Goal: Entertainment & Leisure: Consume media (video, audio)

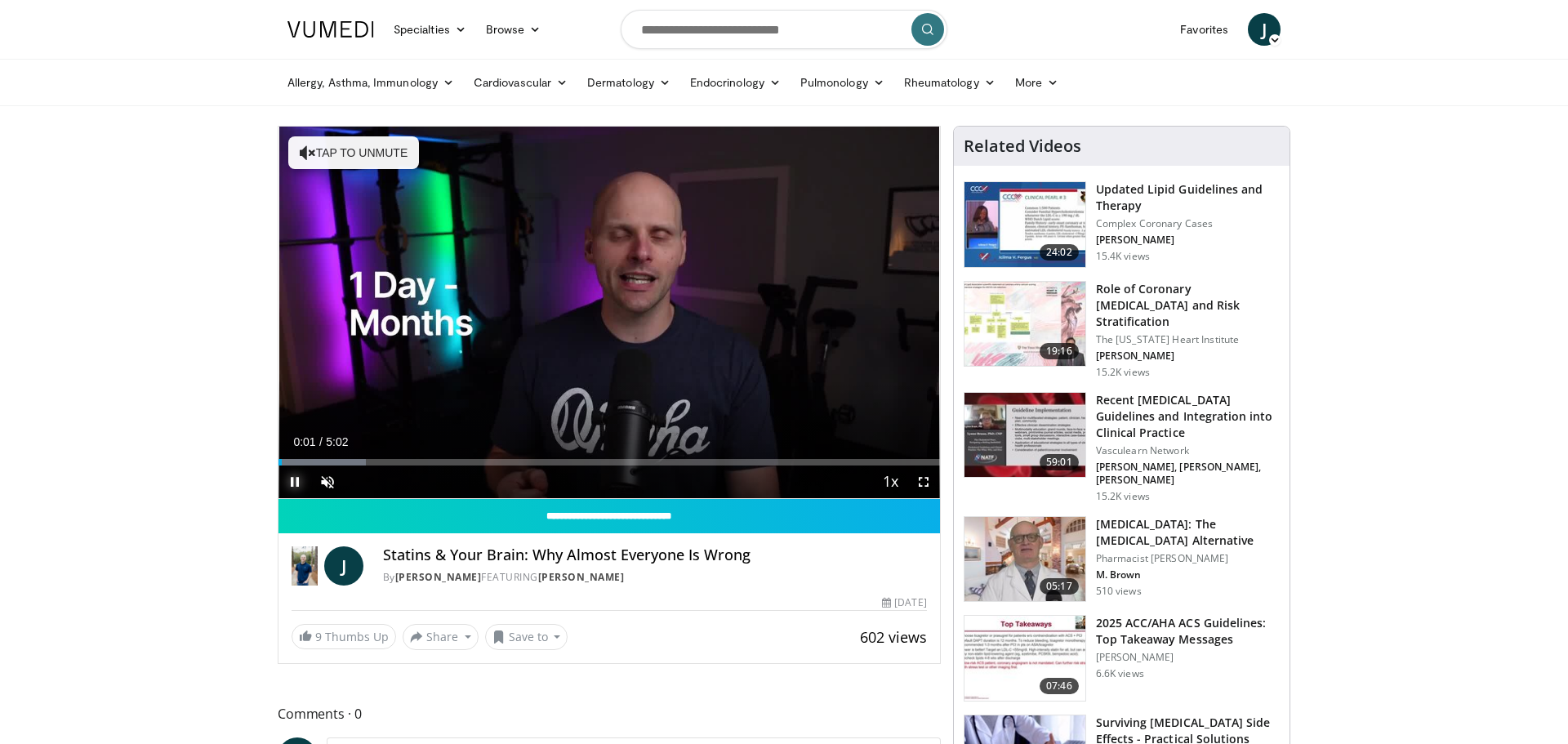
click at [297, 485] on span "Video Player" at bounding box center [295, 482] width 33 height 33
click at [325, 486] on span "Video Player" at bounding box center [327, 482] width 33 height 33
click at [294, 483] on span "Video Player" at bounding box center [295, 482] width 33 height 33
click at [356, 482] on div "16%" at bounding box center [371, 481] width 46 height 5
click at [367, 486] on div "44%" at bounding box center [371, 482] width 57 height 33
